Goal: Navigation & Orientation: Find specific page/section

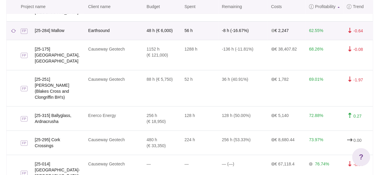
scroll to position [197, 0]
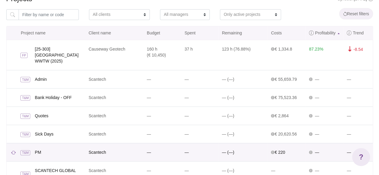
scroll to position [137, 0]
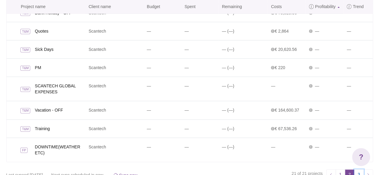
click at [359, 170] on link "3" at bounding box center [359, 175] width 10 height 10
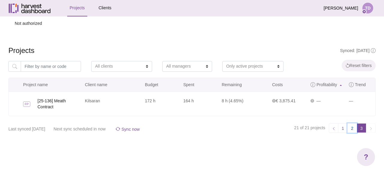
click at [348, 130] on link "2" at bounding box center [352, 129] width 10 height 10
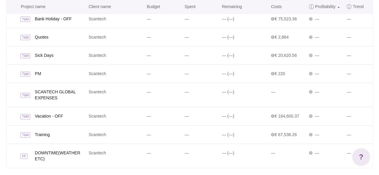
scroll to position [137, 0]
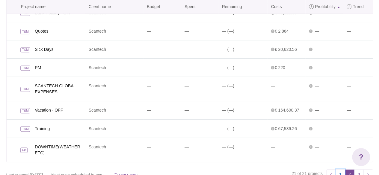
click at [342, 170] on link "1" at bounding box center [341, 175] width 10 height 10
